Goal: Information Seeking & Learning: Learn about a topic

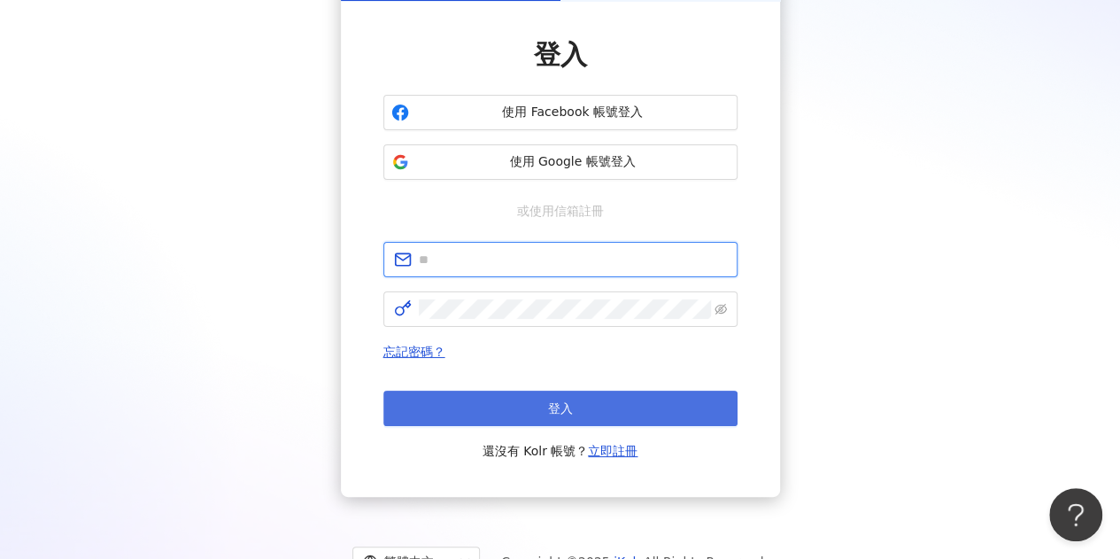
type input "**********"
click at [595, 395] on button "登入" at bounding box center [561, 408] width 354 height 35
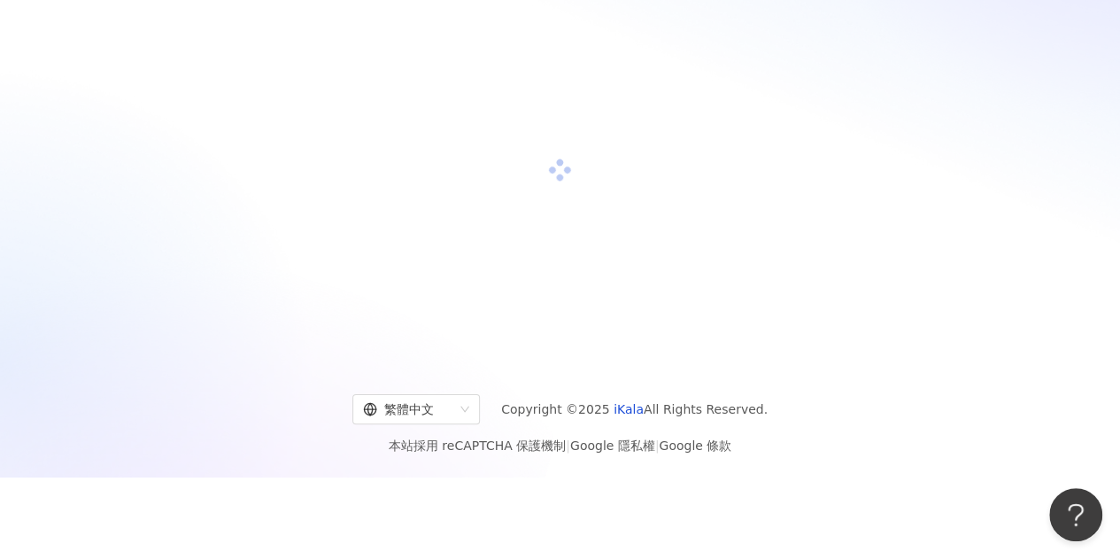
scroll to position [128, 0]
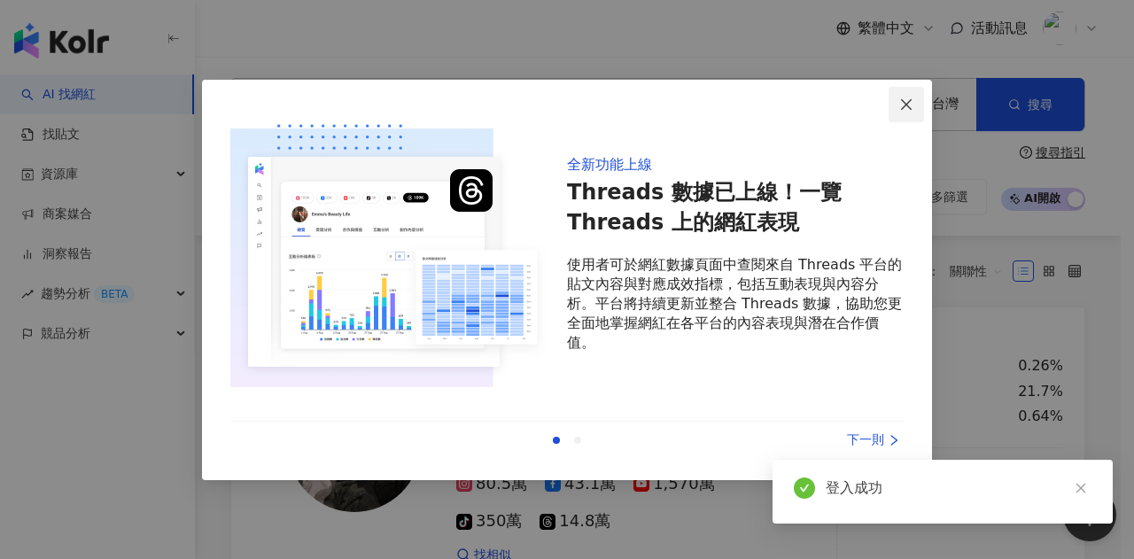
click at [902, 97] on icon "close" at bounding box center [906, 104] width 14 height 14
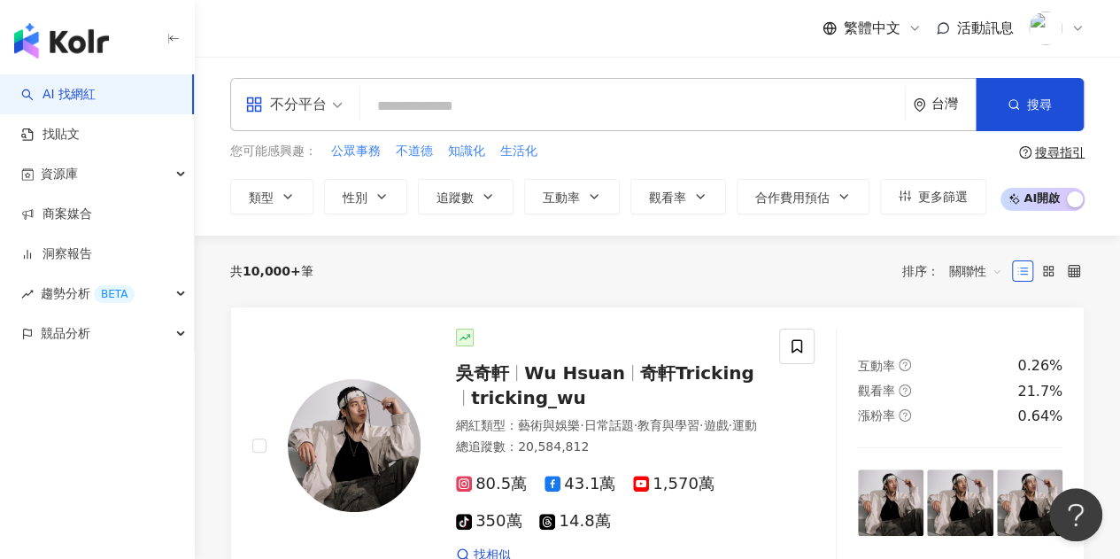
click at [501, 93] on input "search" at bounding box center [633, 106] width 531 height 34
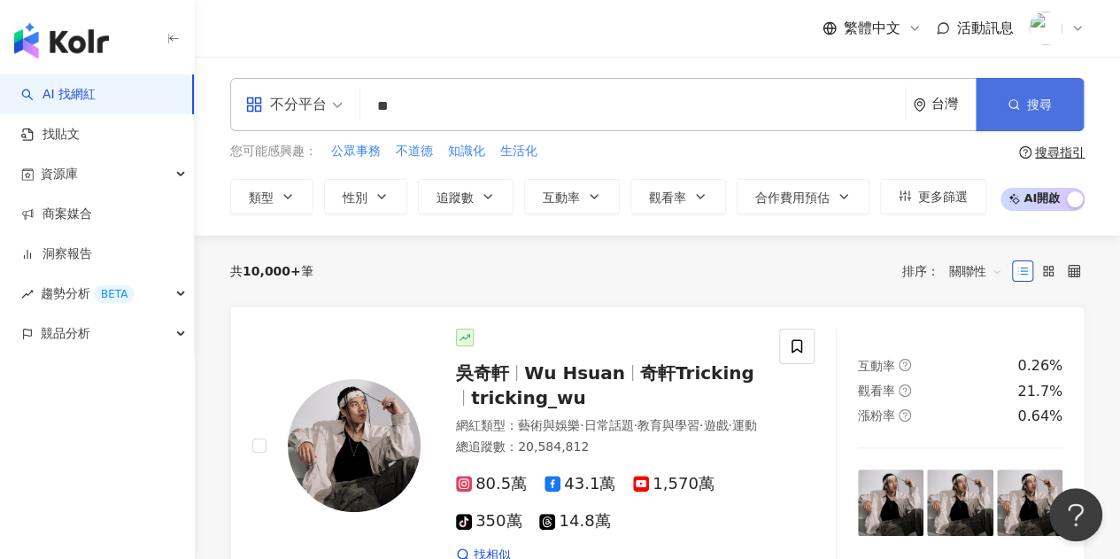
type input "**"
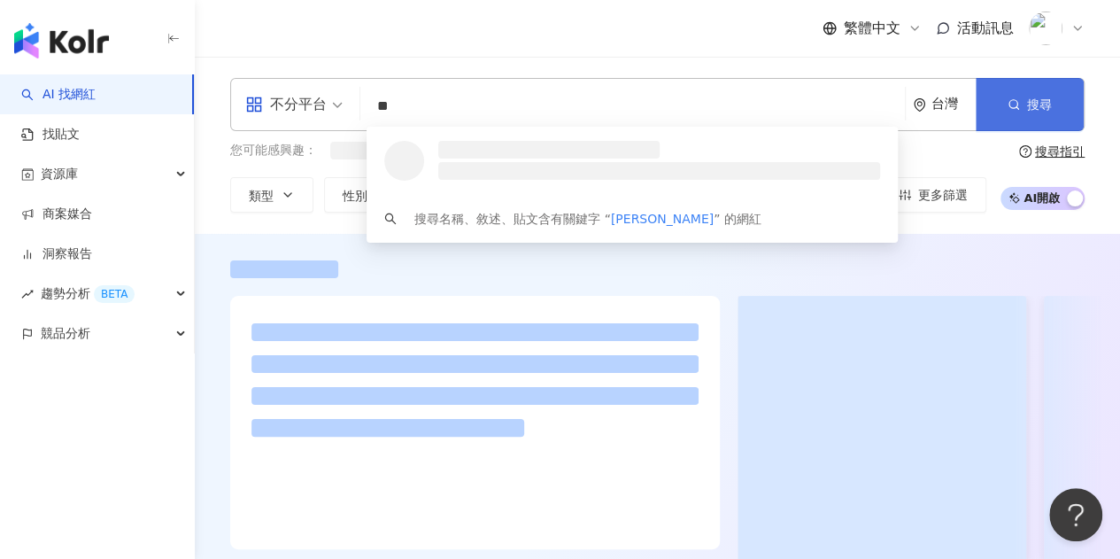
click at [1045, 95] on button "搜尋" at bounding box center [1030, 104] width 108 height 53
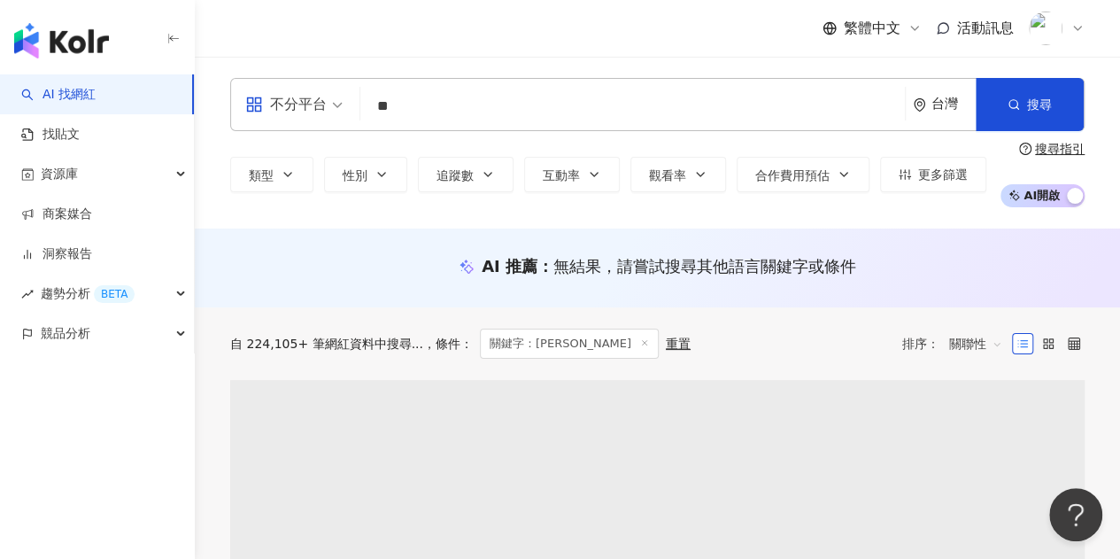
click at [563, 97] on input "**" at bounding box center [633, 106] width 531 height 34
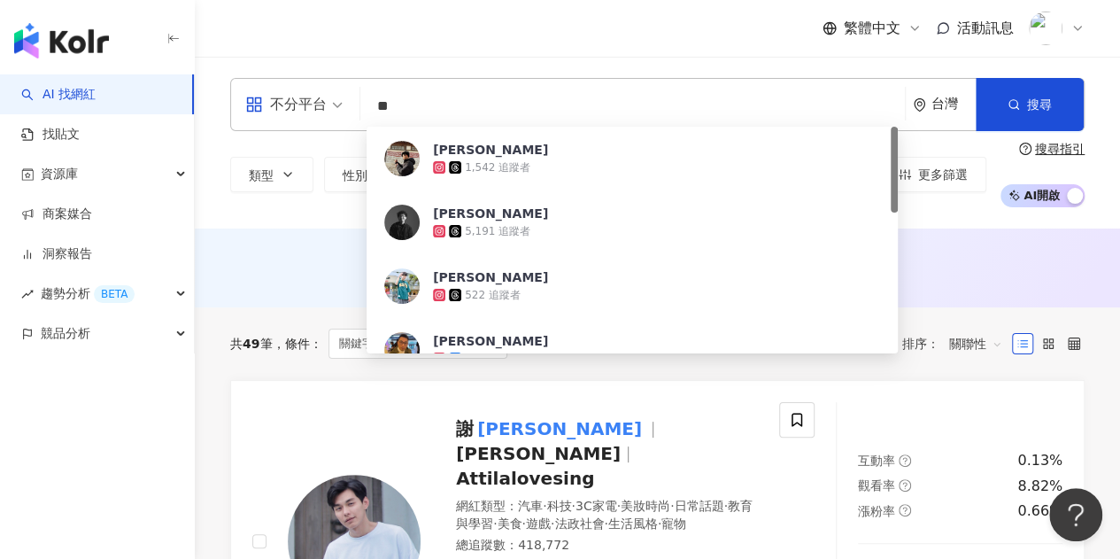
scroll to position [85, 0]
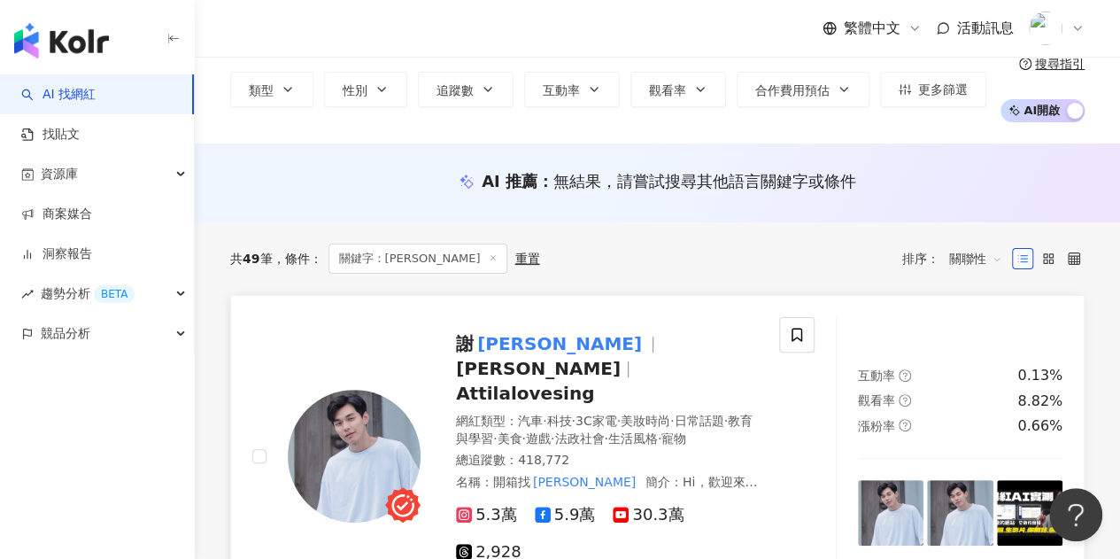
click at [553, 358] on span "Attila" at bounding box center [538, 368] width 165 height 21
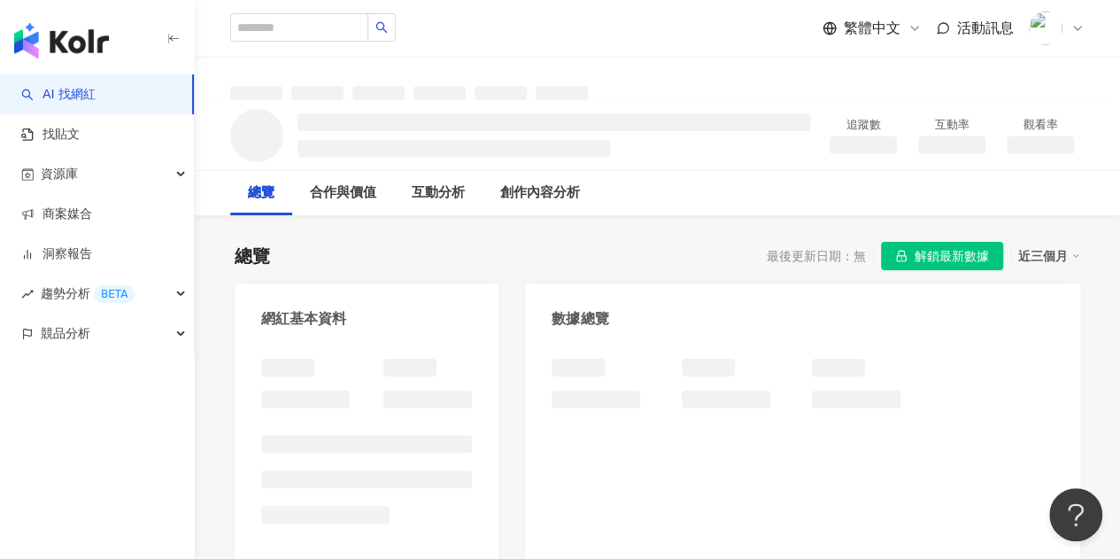
scroll to position [150, 0]
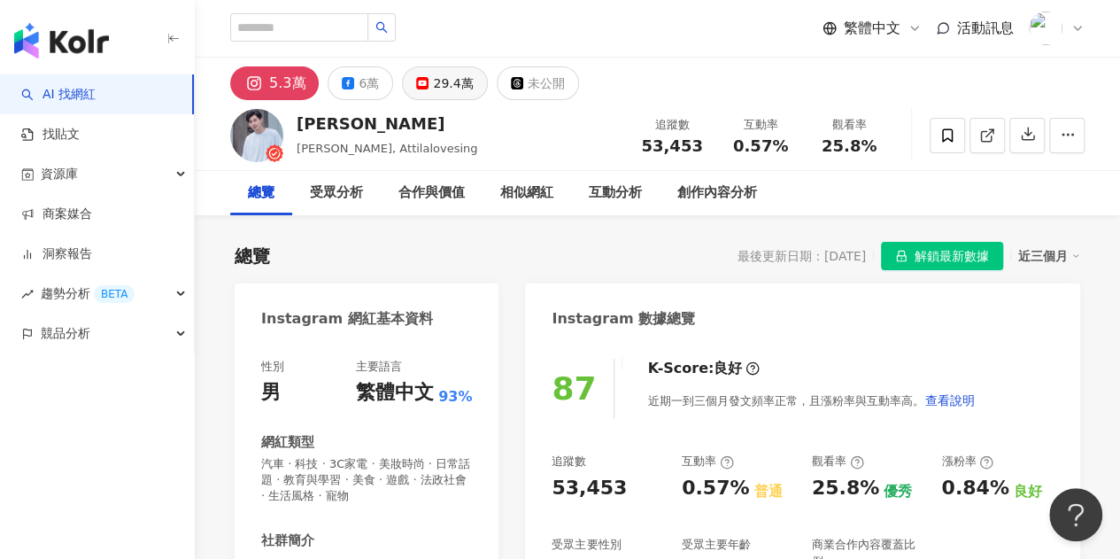
click at [434, 81] on div "29.4萬" at bounding box center [453, 83] width 40 height 25
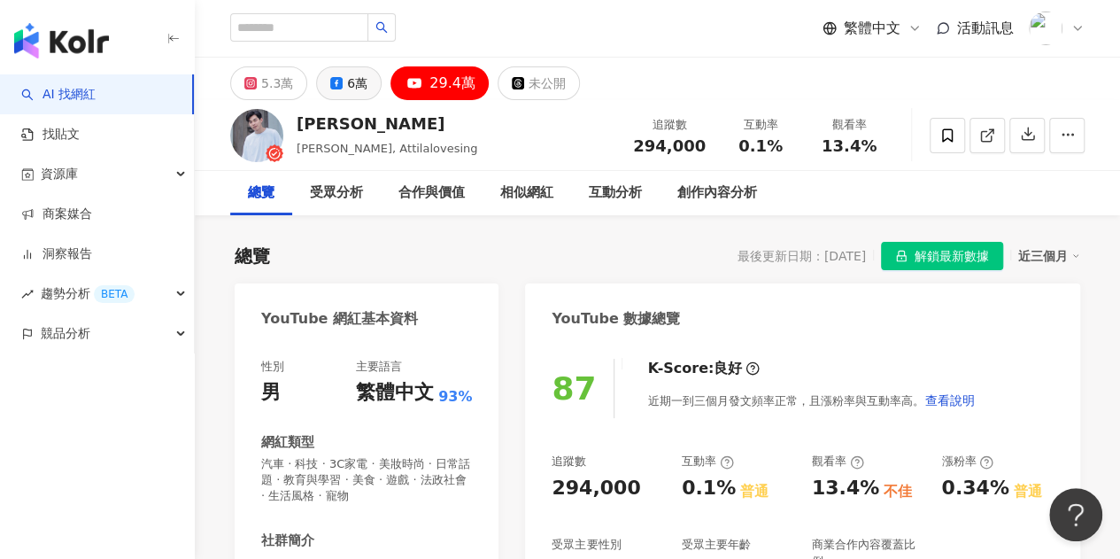
click at [339, 83] on icon at bounding box center [336, 83] width 12 height 12
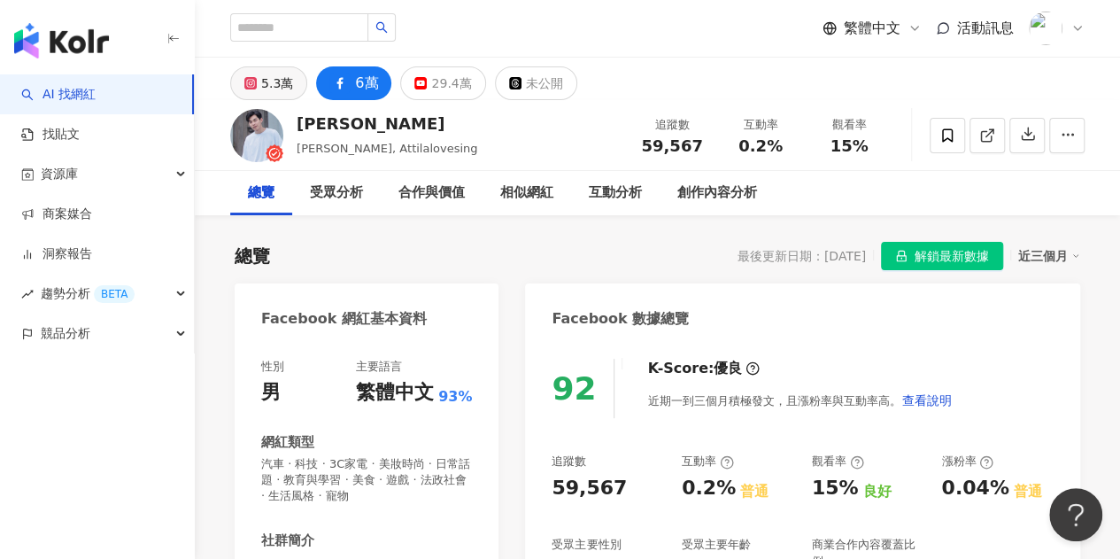
click at [290, 80] on div "5.3萬" at bounding box center [277, 83] width 32 height 25
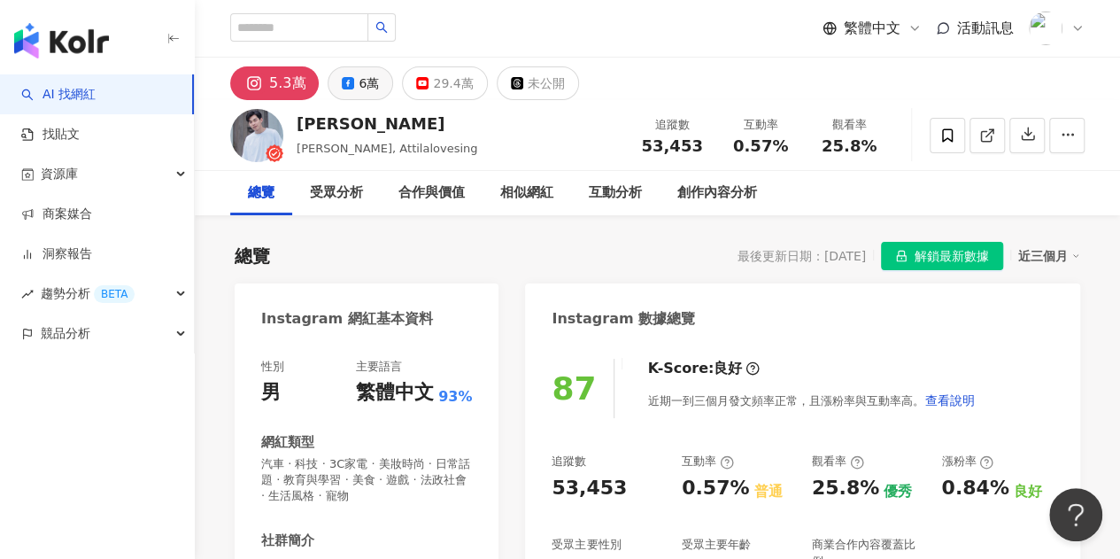
click at [344, 82] on icon at bounding box center [348, 83] width 12 height 12
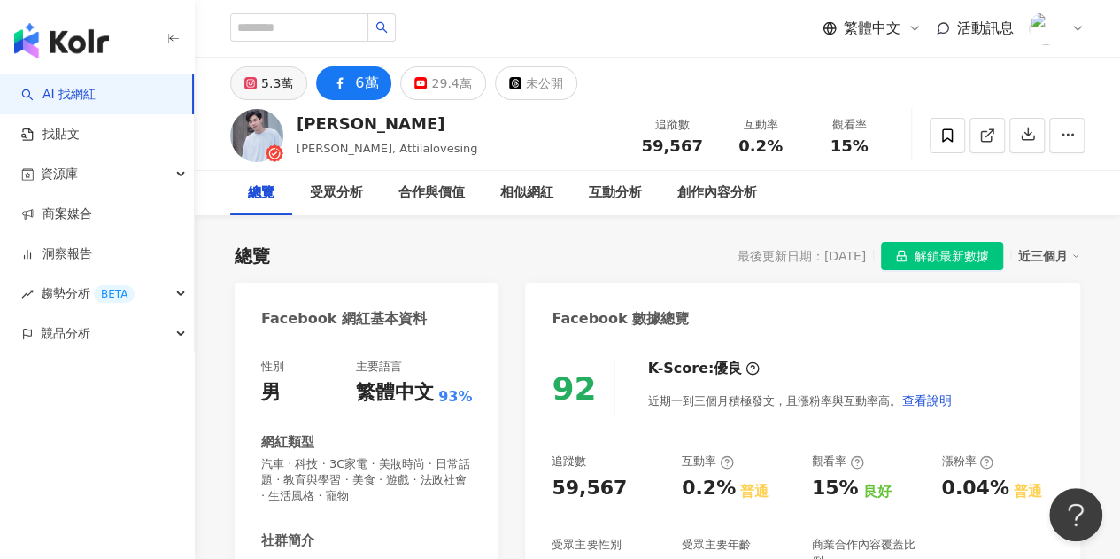
click at [274, 87] on div "5.3萬" at bounding box center [277, 83] width 32 height 25
